Goal: Information Seeking & Learning: Check status

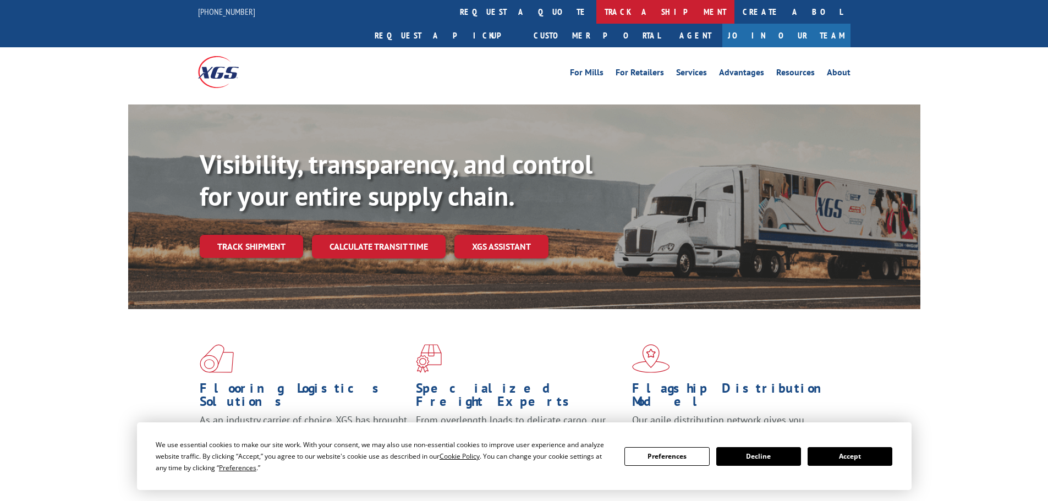
click at [596, 16] on link "track a shipment" at bounding box center [665, 12] width 138 height 24
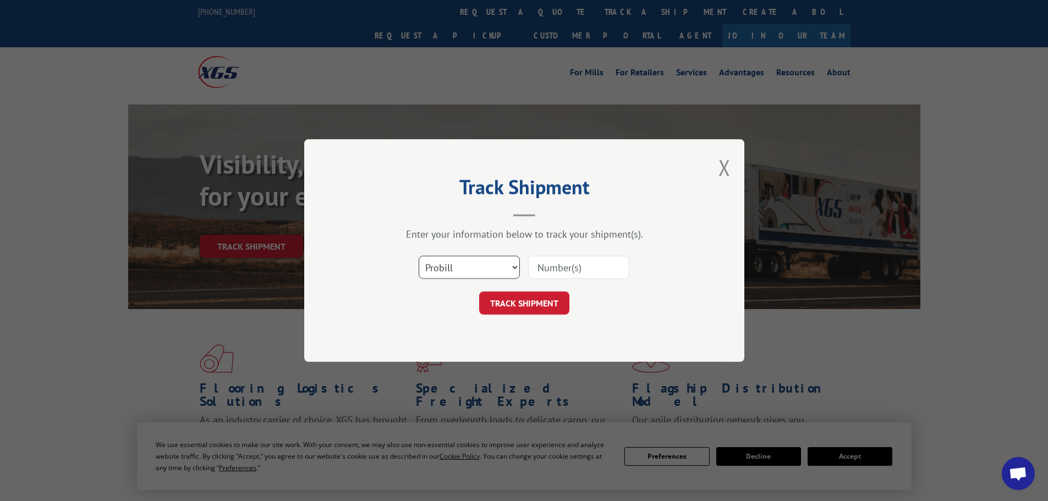
click at [461, 273] on select "Select category... Probill BOL PO" at bounding box center [468, 267] width 101 height 23
select select "bol"
click at [418, 256] on select "Select category... Probill BOL PO" at bounding box center [468, 267] width 101 height 23
click at [550, 267] on input at bounding box center [578, 267] width 101 height 23
paste input "5549149"
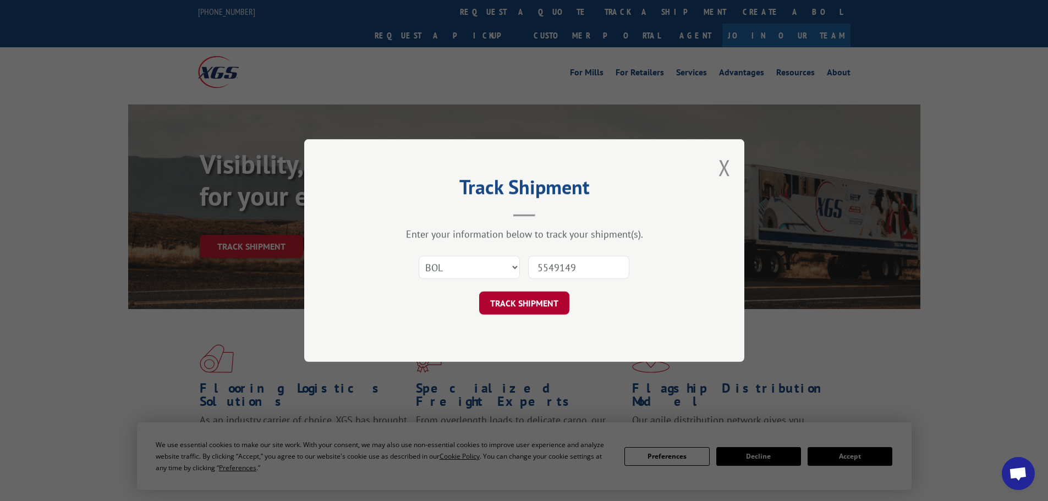
type input "5549149"
click at [533, 301] on button "TRACK SHIPMENT" at bounding box center [524, 302] width 90 height 23
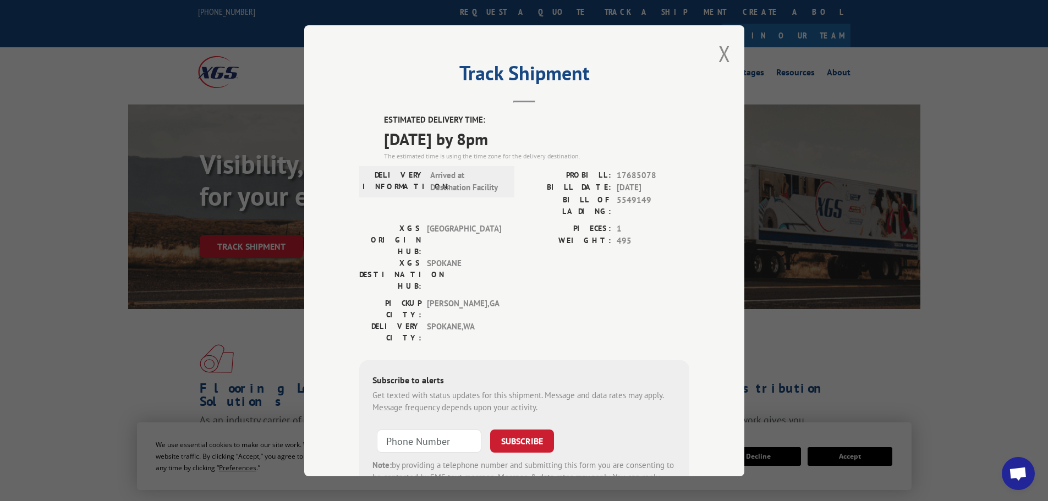
drag, startPoint x: 379, startPoint y: 117, endPoint x: 529, endPoint y: 150, distance: 153.7
click at [529, 150] on div "ESTIMATED DELIVERY TIME: [DATE] by 8pm The estimated time is using the time zon…" at bounding box center [524, 311] width 330 height 395
copy div "ESTIMATED DELIVERY TIME: [DATE] by 8pm"
drag, startPoint x: 721, startPoint y: 54, endPoint x: 487, endPoint y: 42, distance: 234.5
click at [719, 56] on button "Close modal" at bounding box center [724, 53] width 12 height 29
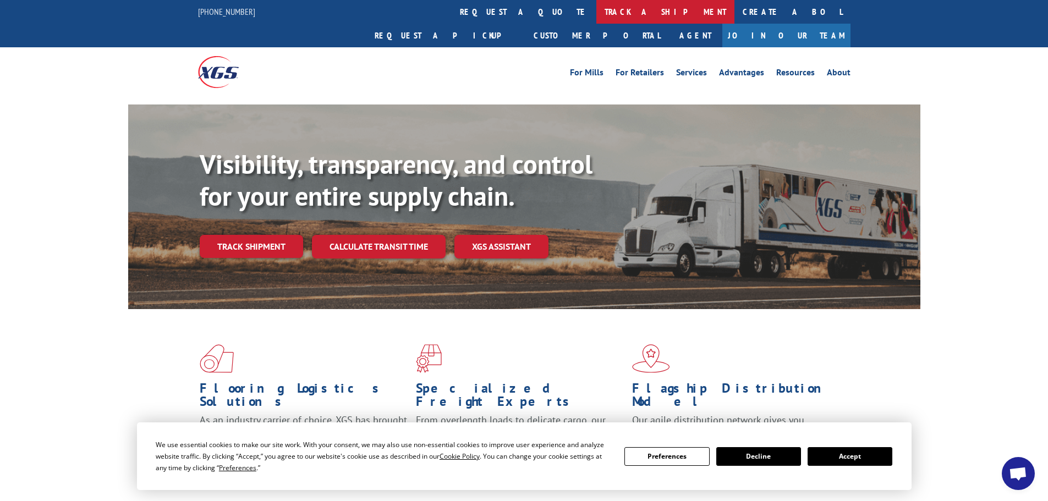
click at [596, 16] on link "track a shipment" at bounding box center [665, 12] width 138 height 24
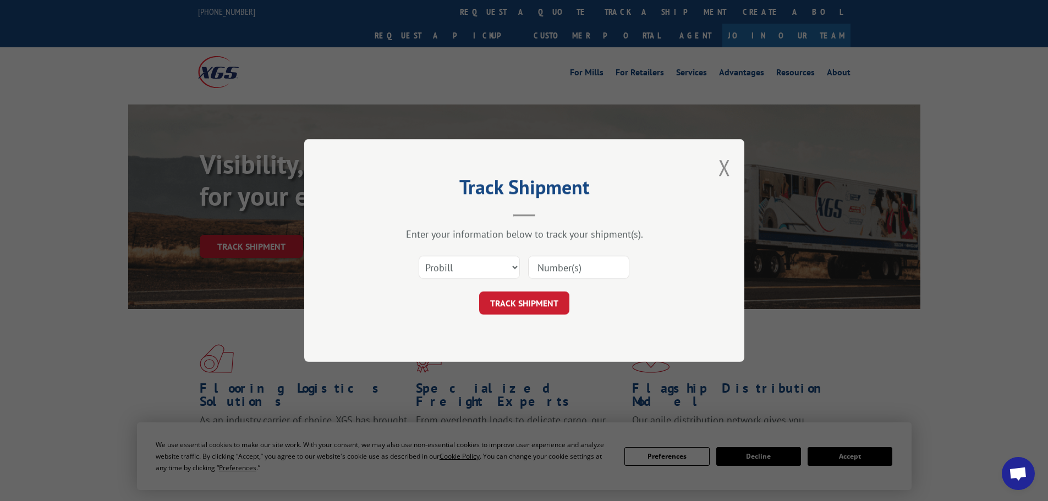
click at [546, 265] on input at bounding box center [578, 267] width 101 height 23
paste input "17480708"
type input "17480708"
click at [527, 300] on button "TRACK SHIPMENT" at bounding box center [524, 302] width 90 height 23
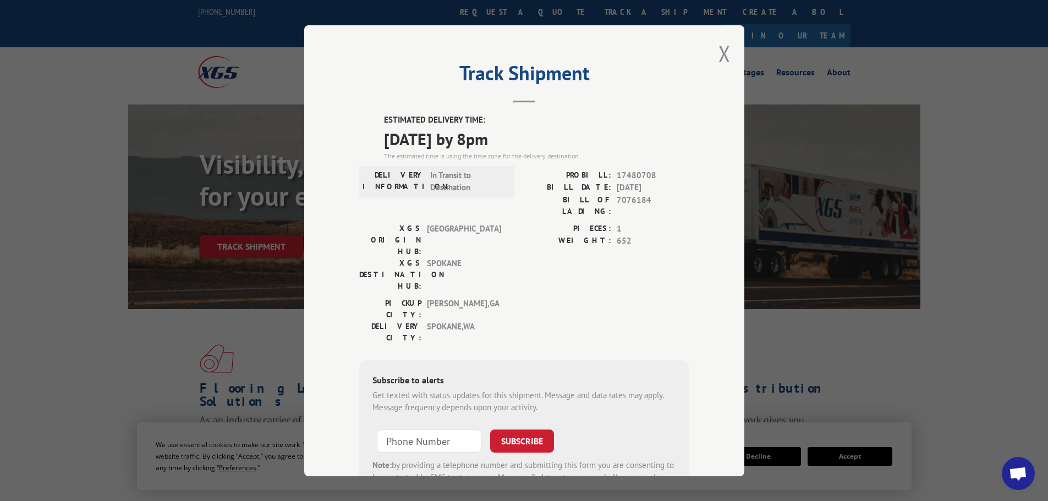
drag, startPoint x: 375, startPoint y: 121, endPoint x: 513, endPoint y: 140, distance: 138.7
click at [530, 140] on div "ESTIMATED DELIVERY TIME: [DATE] by 8pm The estimated time is using the time zon…" at bounding box center [524, 311] width 330 height 395
copy div "ESTIMATED DELIVERY TIME: [DATE] by 8pm"
drag, startPoint x: 720, startPoint y: 53, endPoint x: 598, endPoint y: 46, distance: 121.7
click at [719, 53] on button "Close modal" at bounding box center [724, 53] width 12 height 29
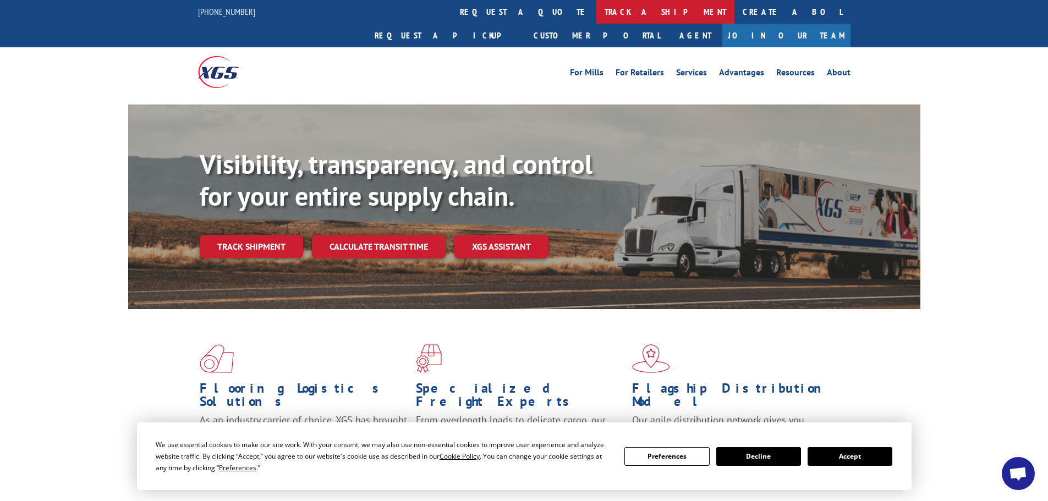
click at [596, 20] on link "track a shipment" at bounding box center [665, 12] width 138 height 24
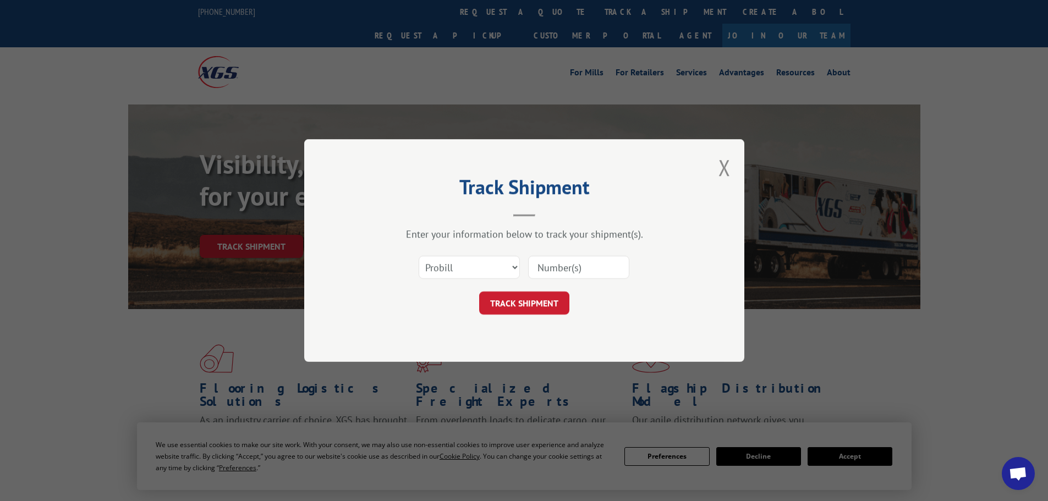
click at [533, 269] on input at bounding box center [578, 267] width 101 height 23
paste input "16398404"
type input "16398404"
click at [500, 289] on form "Select category... Probill BOL PO 16398404 TRACK SHIPMENT" at bounding box center [524, 281] width 330 height 65
click at [505, 304] on button "TRACK SHIPMENT" at bounding box center [524, 302] width 90 height 23
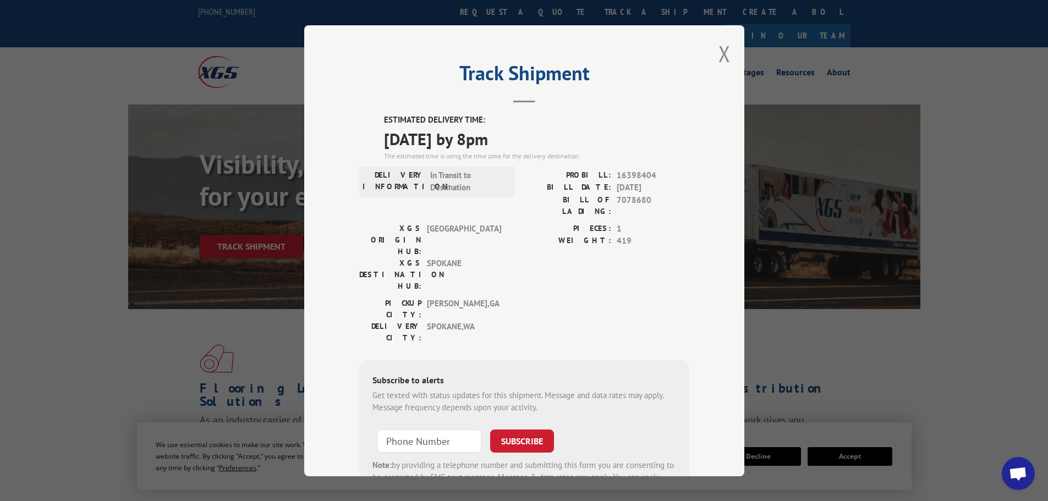
drag, startPoint x: 376, startPoint y: 114, endPoint x: 544, endPoint y: 144, distance: 171.0
click at [544, 144] on div "ESTIMATED DELIVERY TIME: [DATE] by 8pm The estimated time is using the time zon…" at bounding box center [524, 311] width 330 height 395
copy div "ESTIMATED DELIVERY TIME: [DATE] by 8pm"
